Goal: Find specific page/section: Find specific page/section

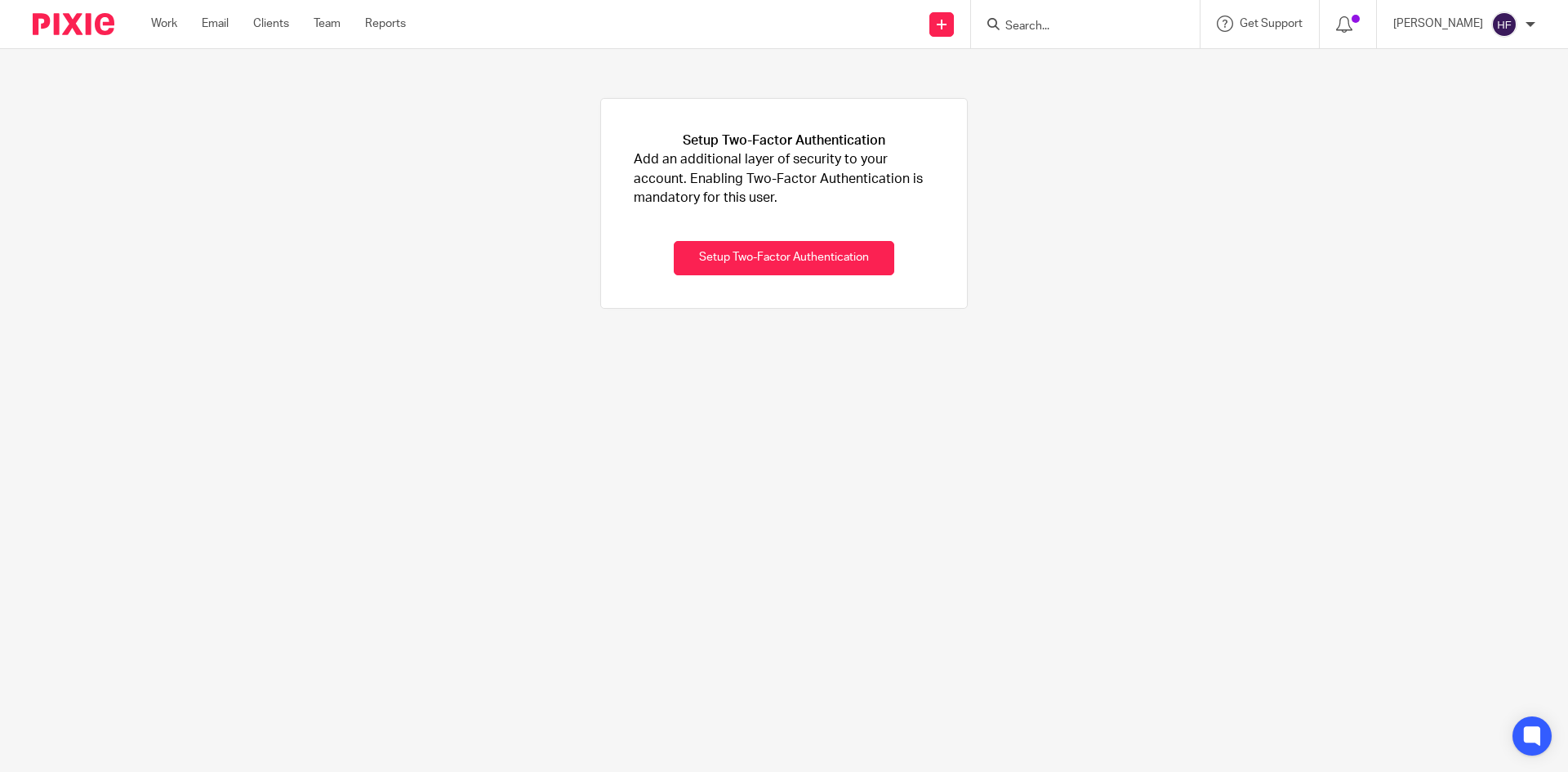
click at [1058, 20] on input "Search" at bounding box center [1077, 28] width 147 height 15
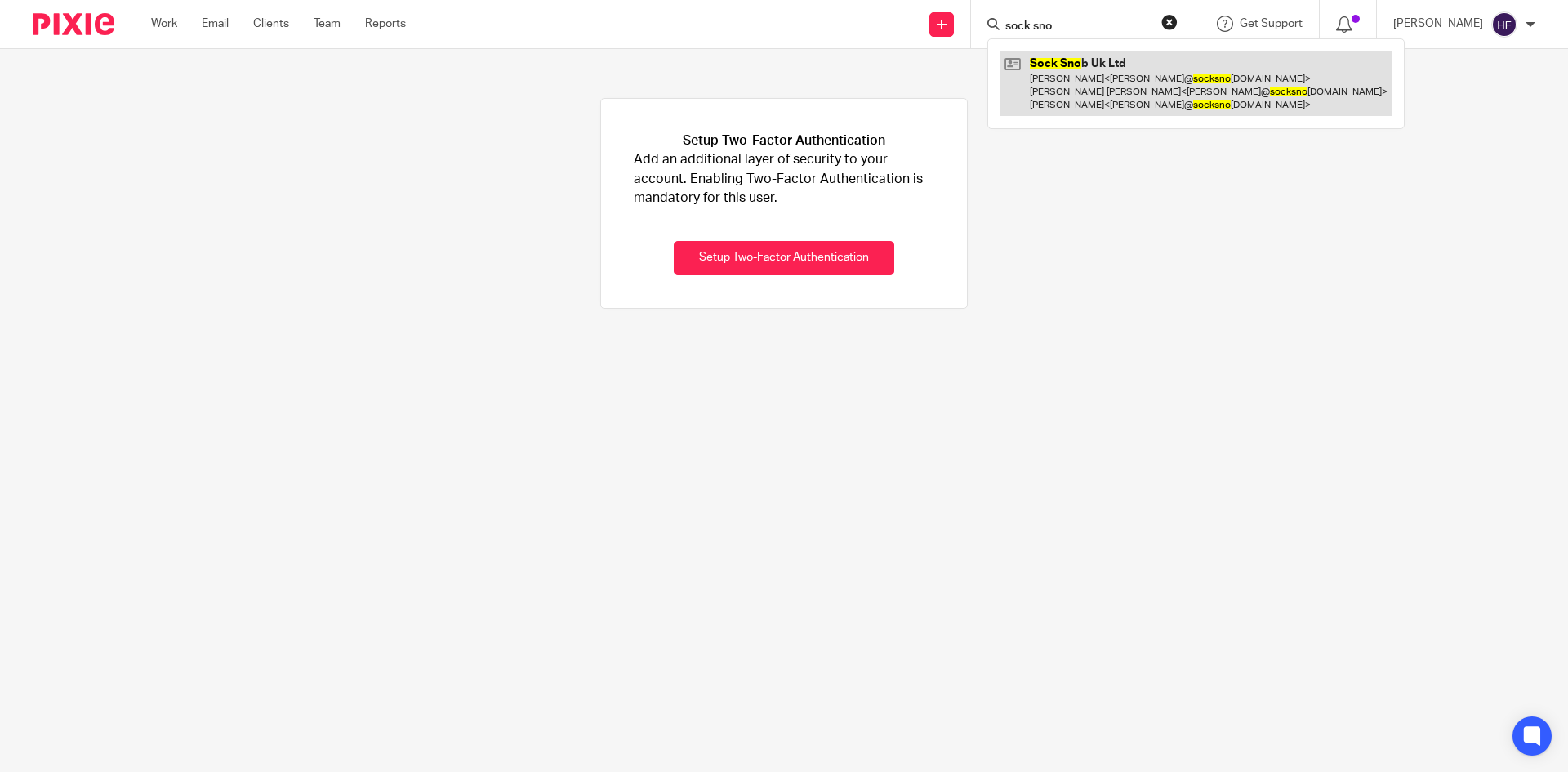
type input "sock sno"
click at [1096, 56] on link at bounding box center [1196, 83] width 392 height 64
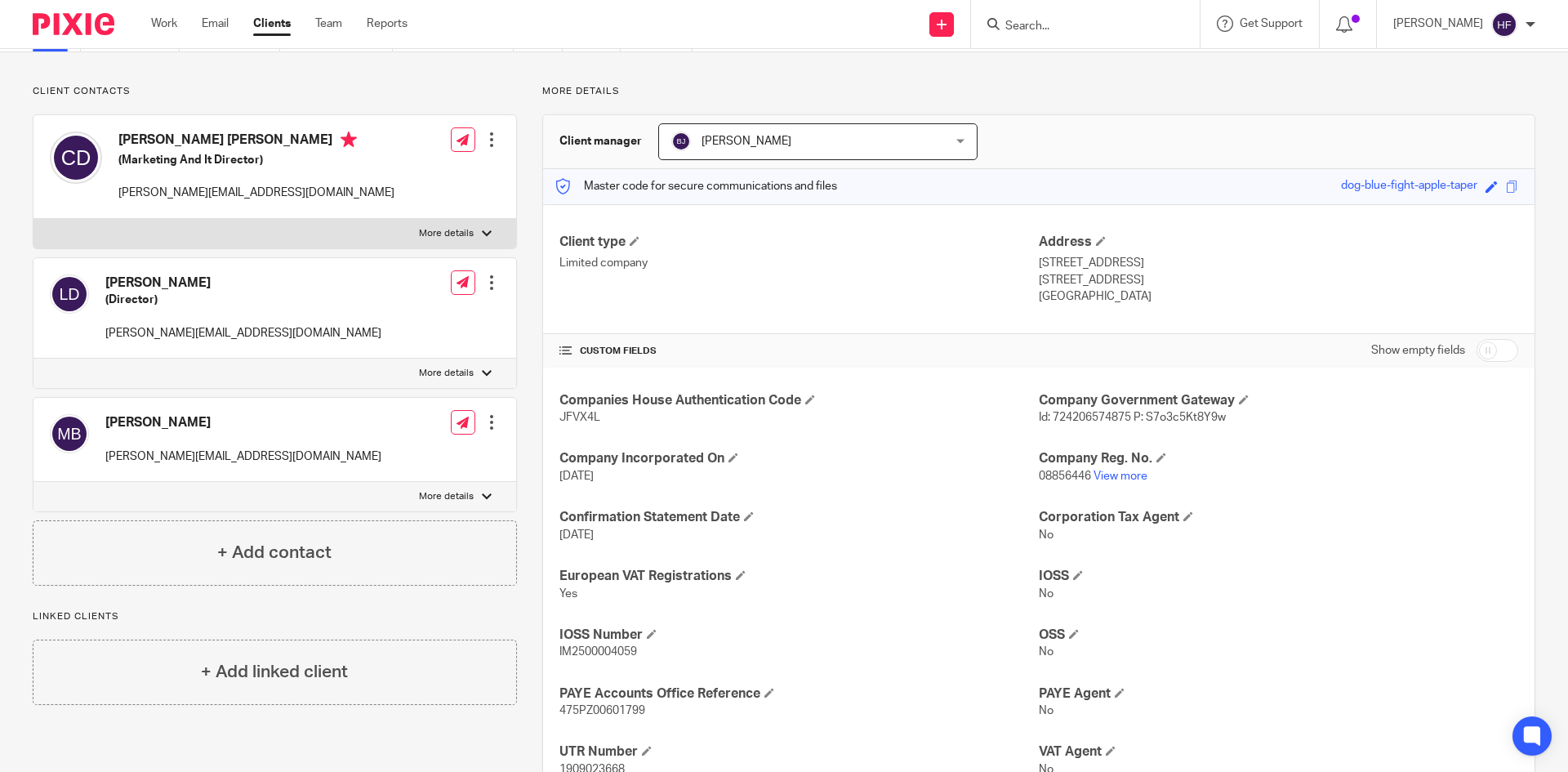
scroll to position [246, 0]
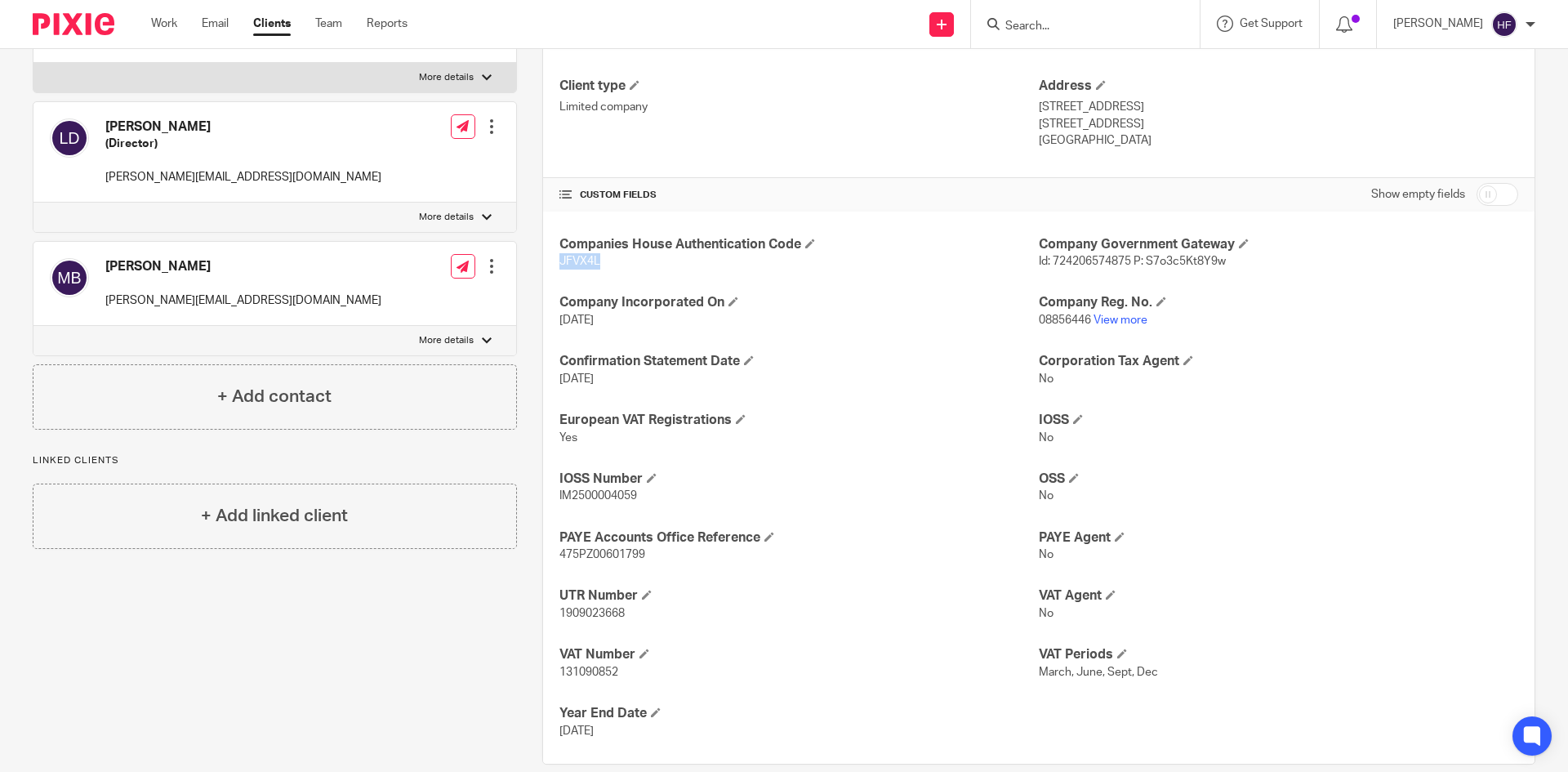
drag, startPoint x: 599, startPoint y: 263, endPoint x: 558, endPoint y: 262, distance: 41.0
click at [559, 262] on p "JFVX4L" at bounding box center [799, 261] width 480 height 16
copy span "JFVX4L"
